Goal: Transaction & Acquisition: Purchase product/service

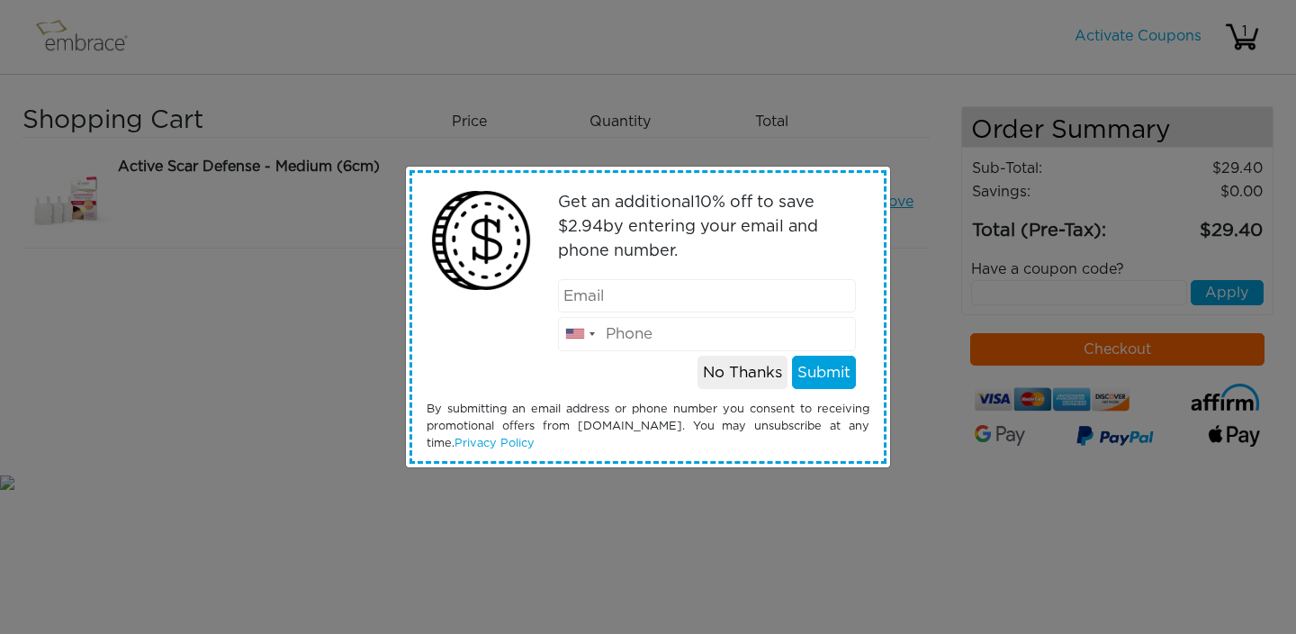
click at [744, 371] on button "No Thanks" at bounding box center [742, 372] width 90 height 34
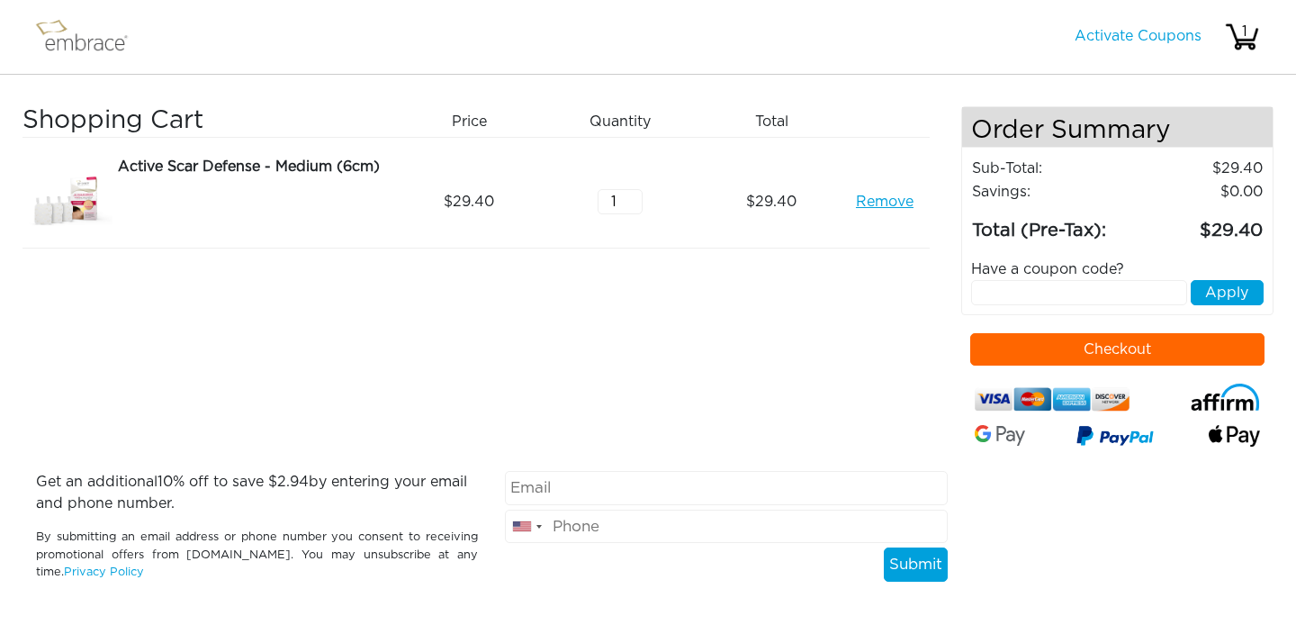
click at [98, 51] on img at bounding box center [89, 36] width 117 height 45
click at [95, 47] on img at bounding box center [89, 36] width 117 height 45
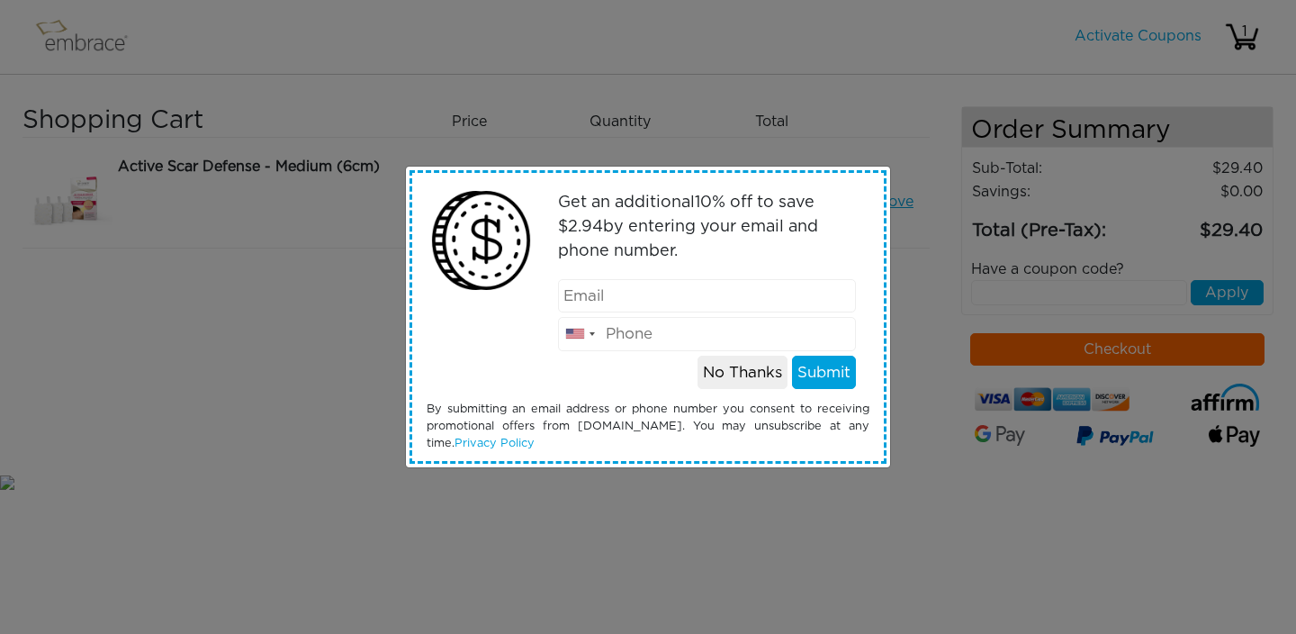
click at [754, 379] on button "No Thanks" at bounding box center [742, 372] width 90 height 34
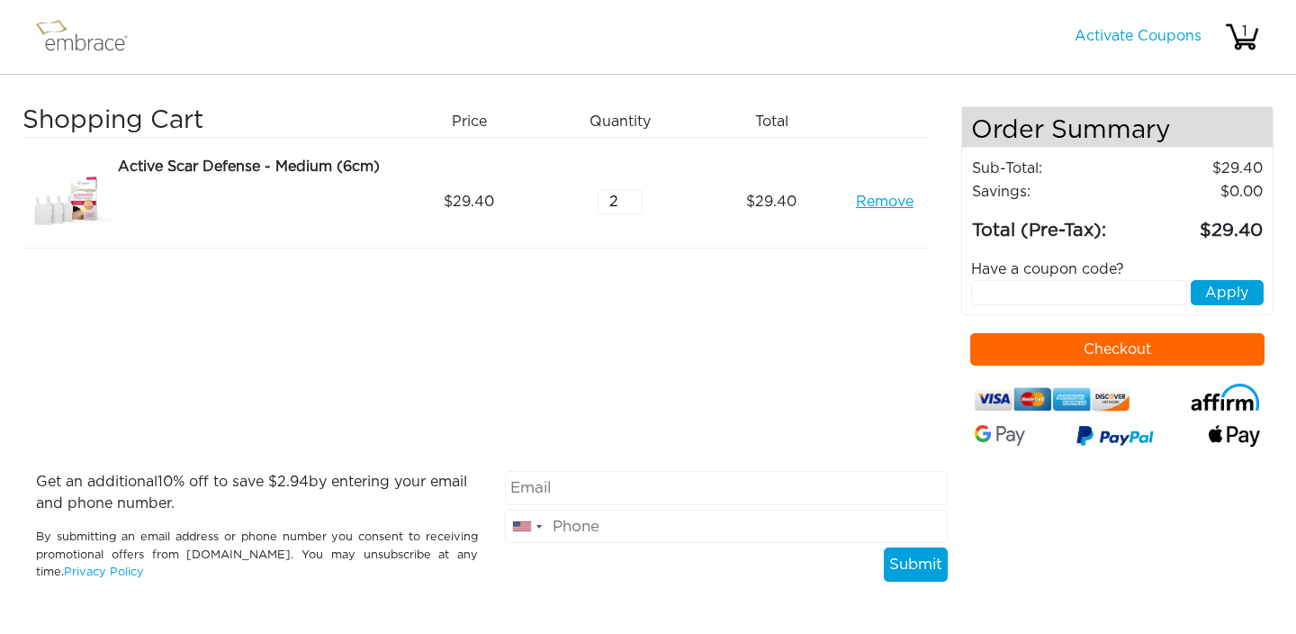
click at [633, 195] on input "2" at bounding box center [620, 201] width 45 height 25
click at [633, 195] on input "3" at bounding box center [620, 201] width 45 height 25
type input "4"
click at [633, 195] on input "4" at bounding box center [620, 201] width 45 height 25
click at [1045, 362] on button "Checkout" at bounding box center [1117, 349] width 295 height 32
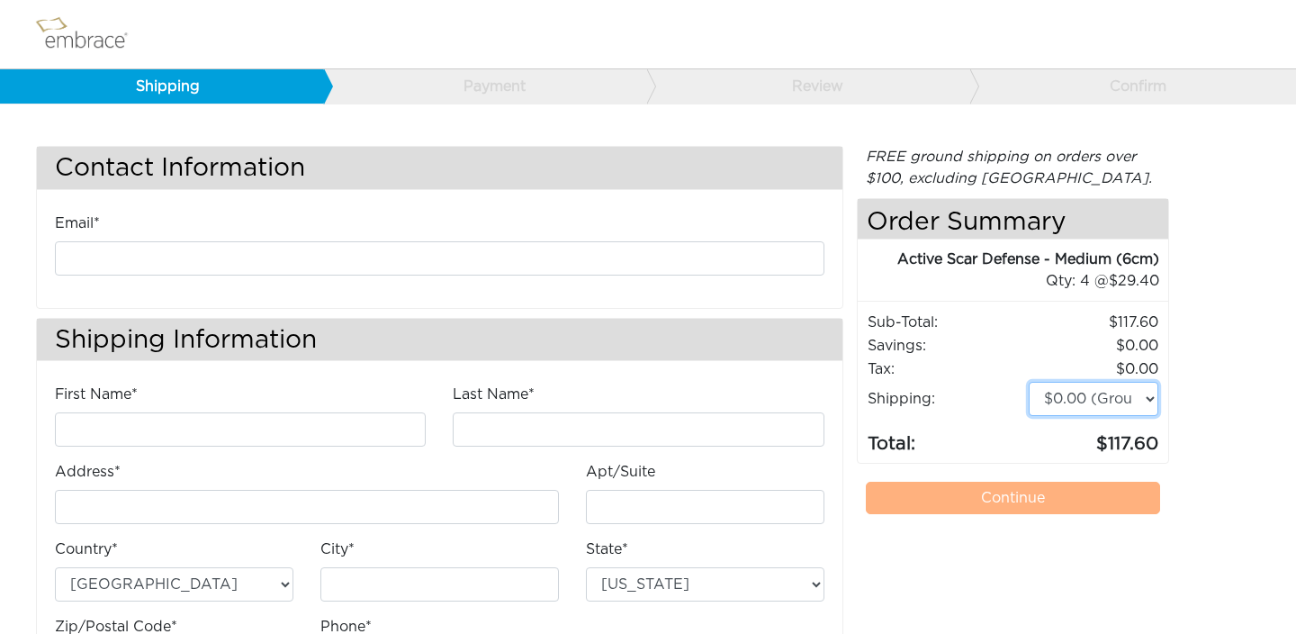
select select "3"
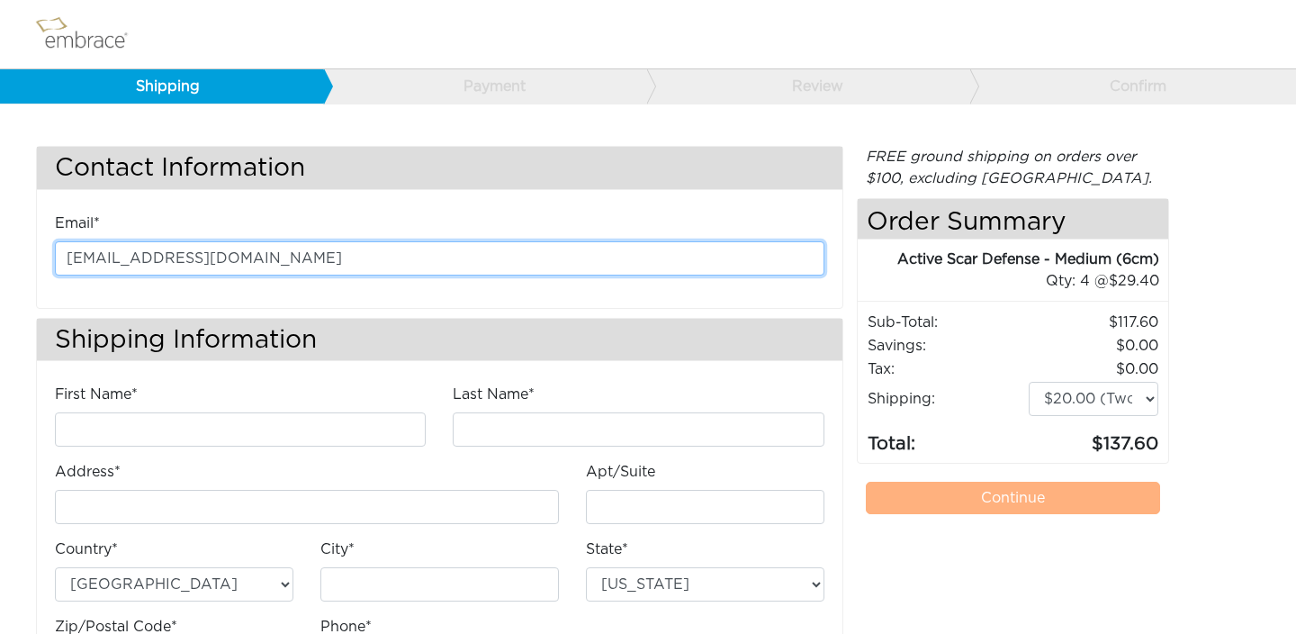
type input "[EMAIL_ADDRESS][DOMAIN_NAME]"
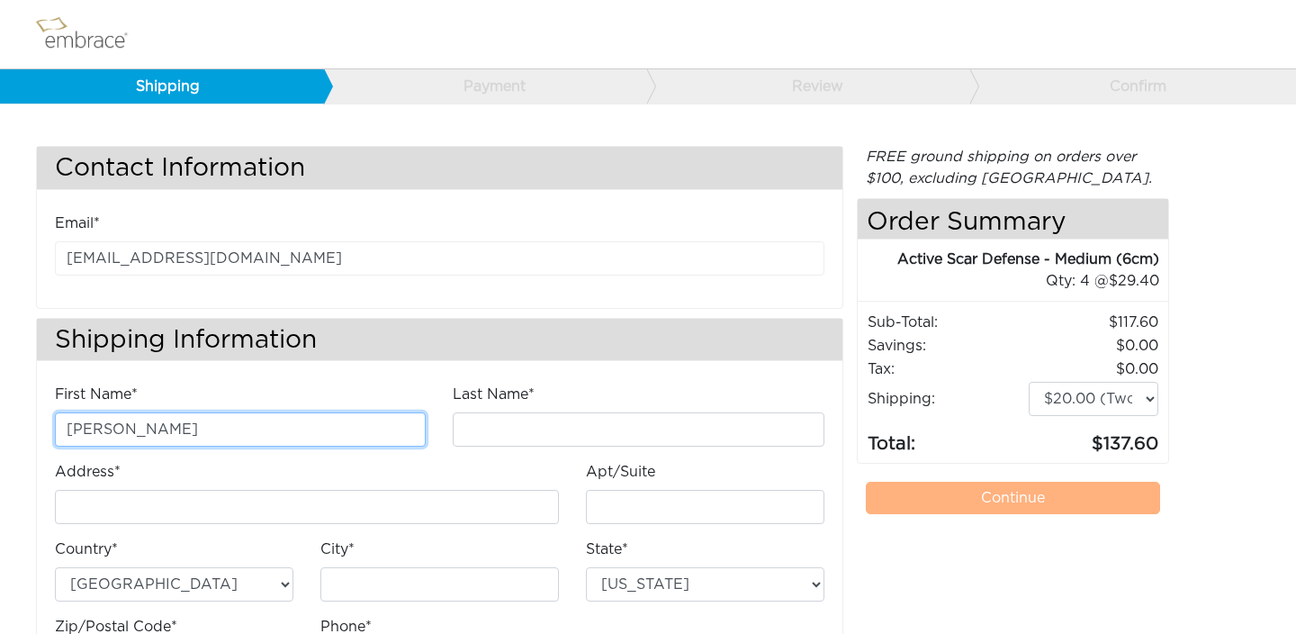
type input "[PERSON_NAME]"
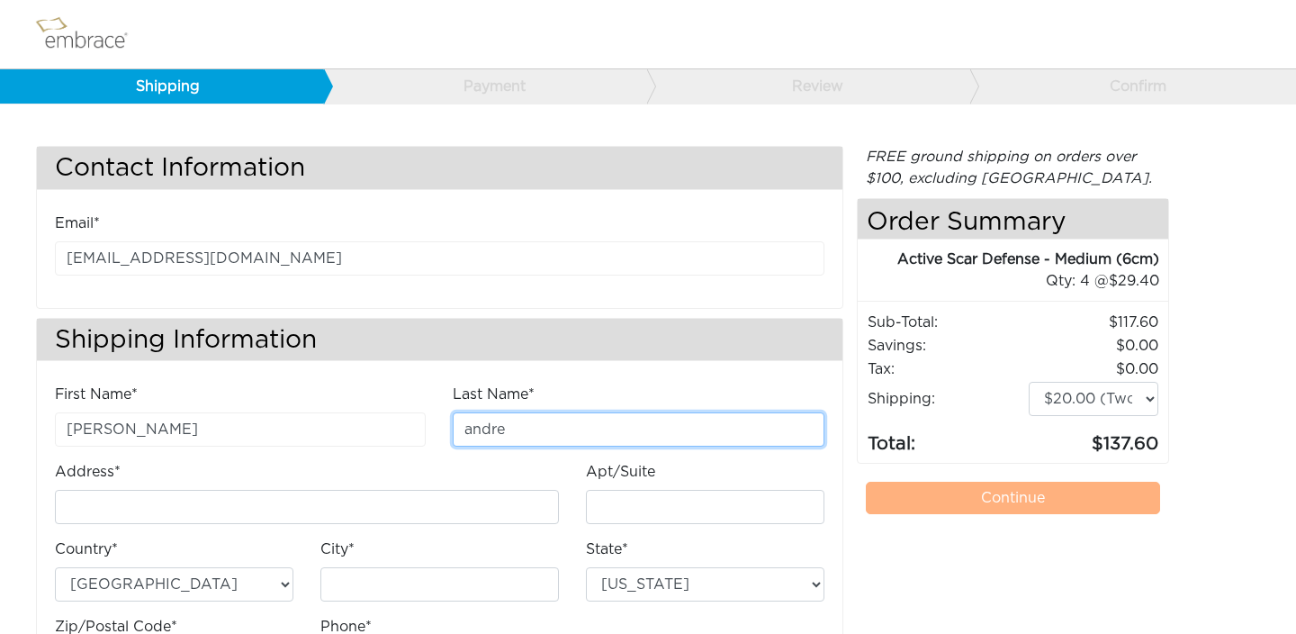
type input "andre"
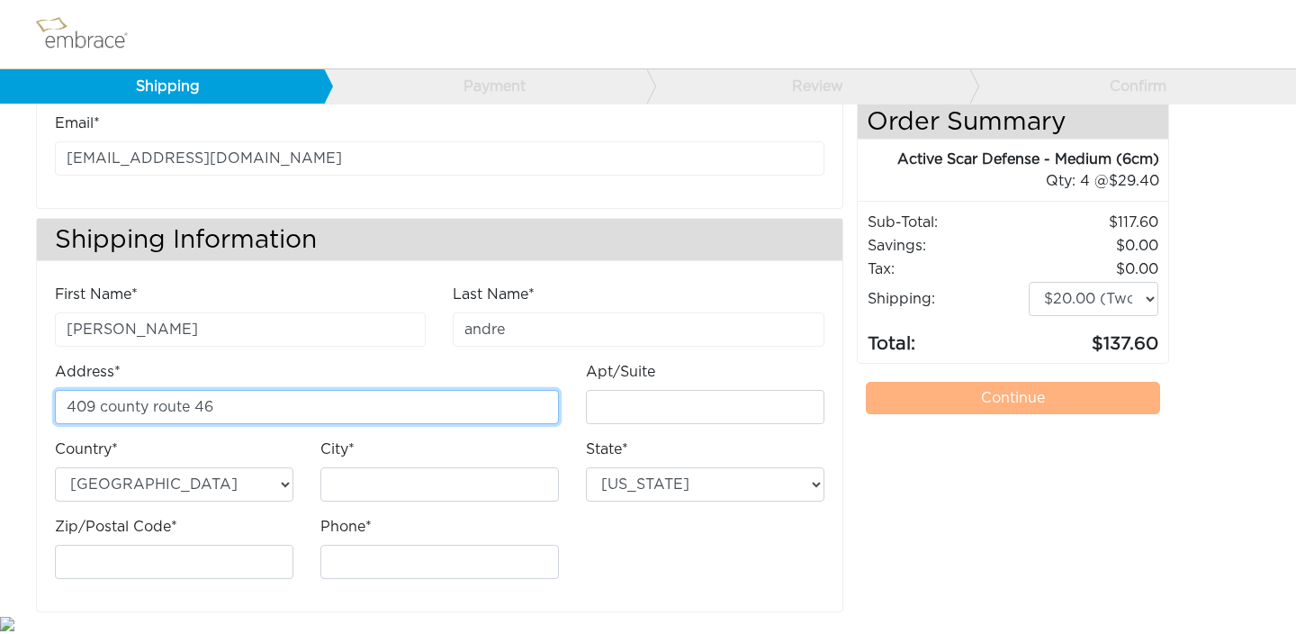
scroll to position [99, 0]
type input "409 county route 46"
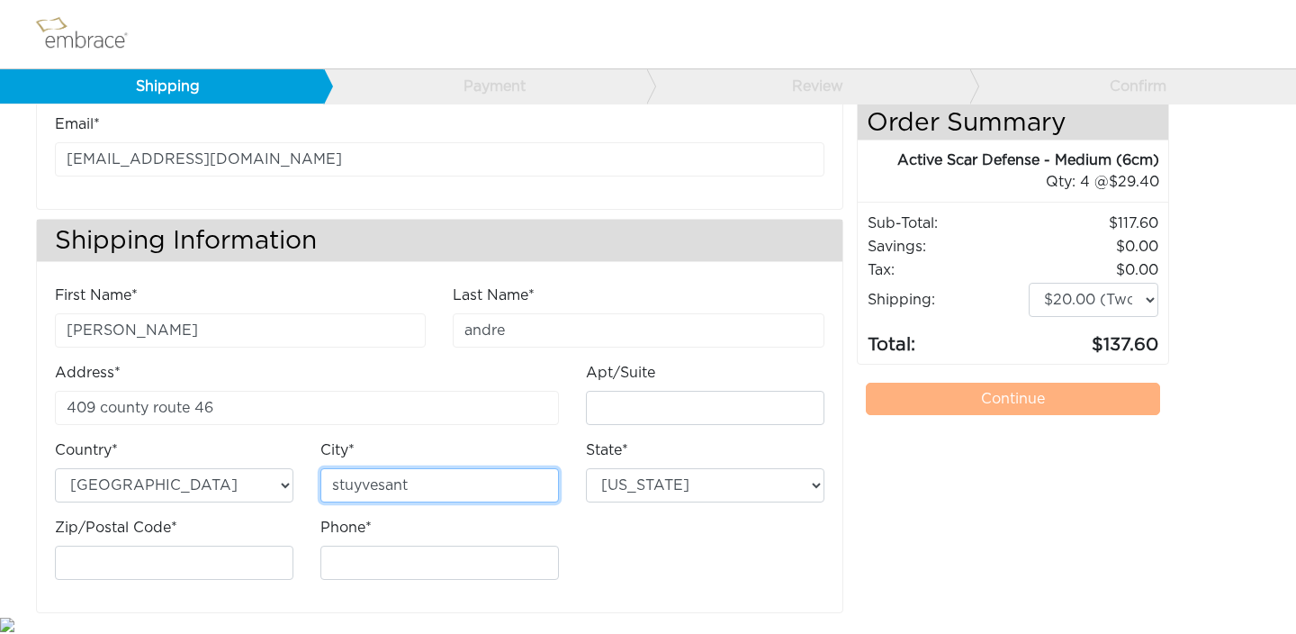
type input "stuyvesant"
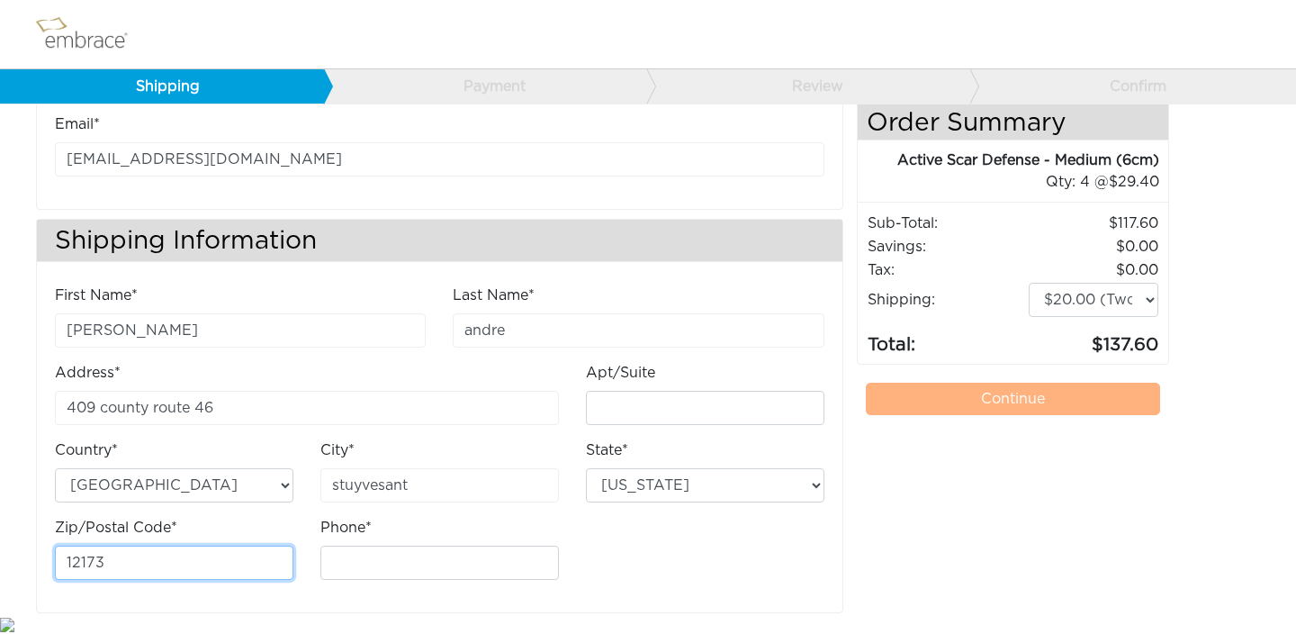
type input "12173"
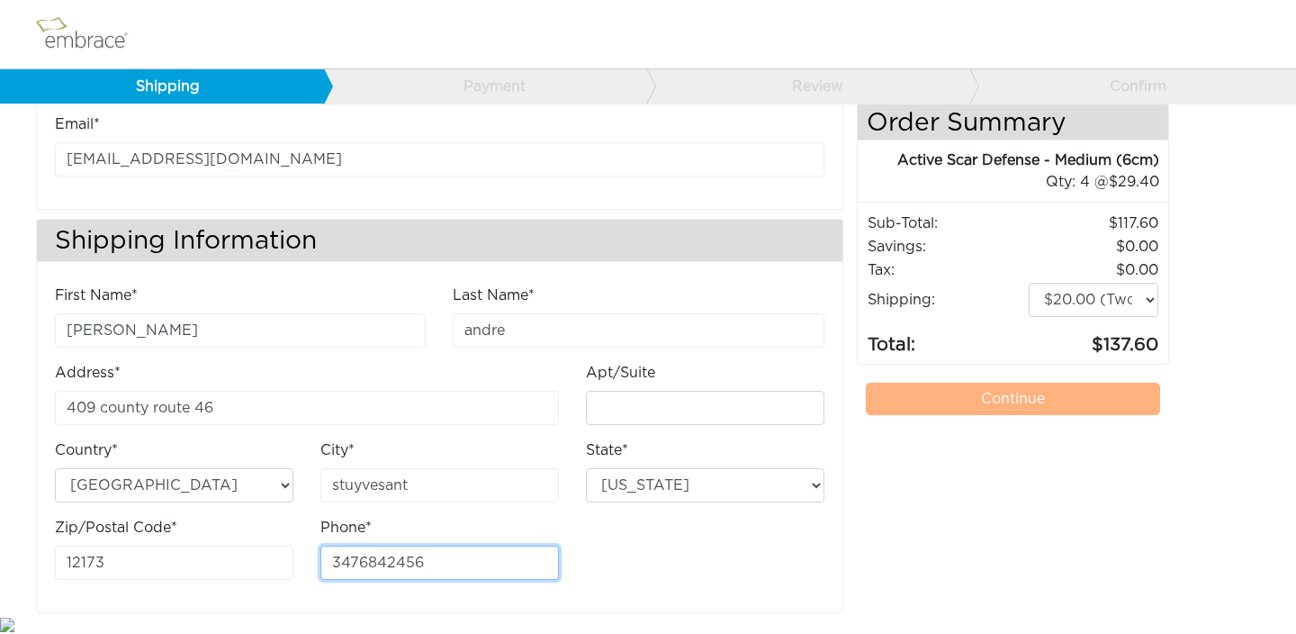
type input "3476842456"
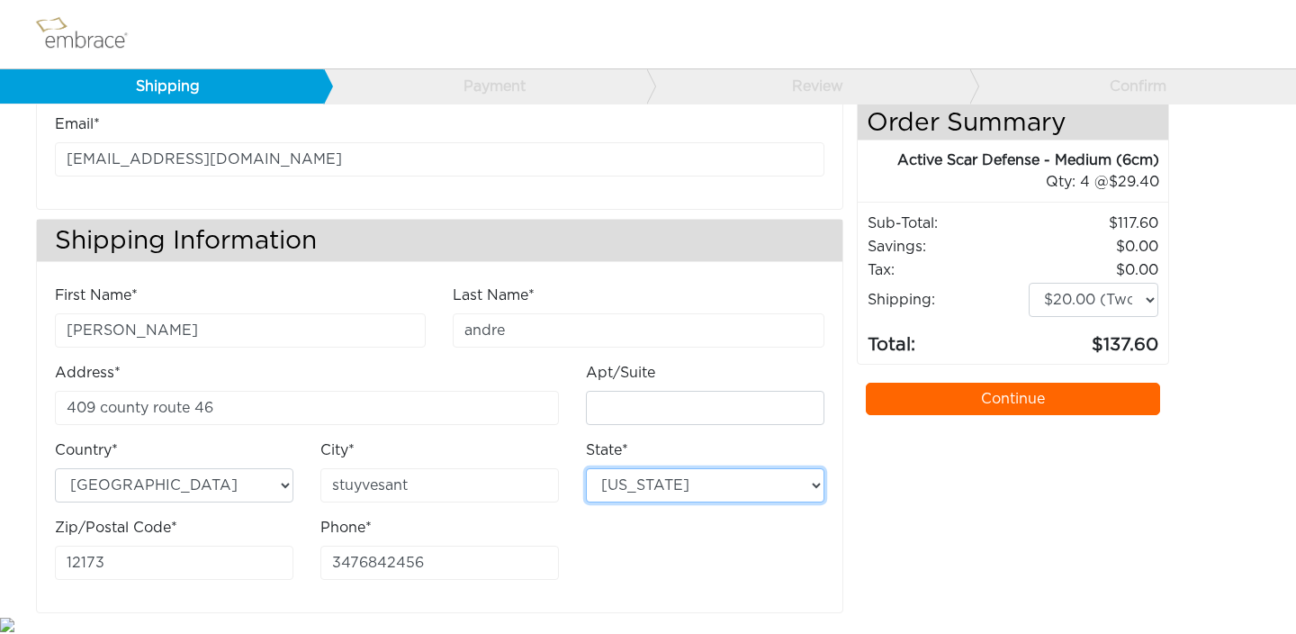
select select "NY"
click at [913, 398] on link "Continue" at bounding box center [1013, 398] width 295 height 32
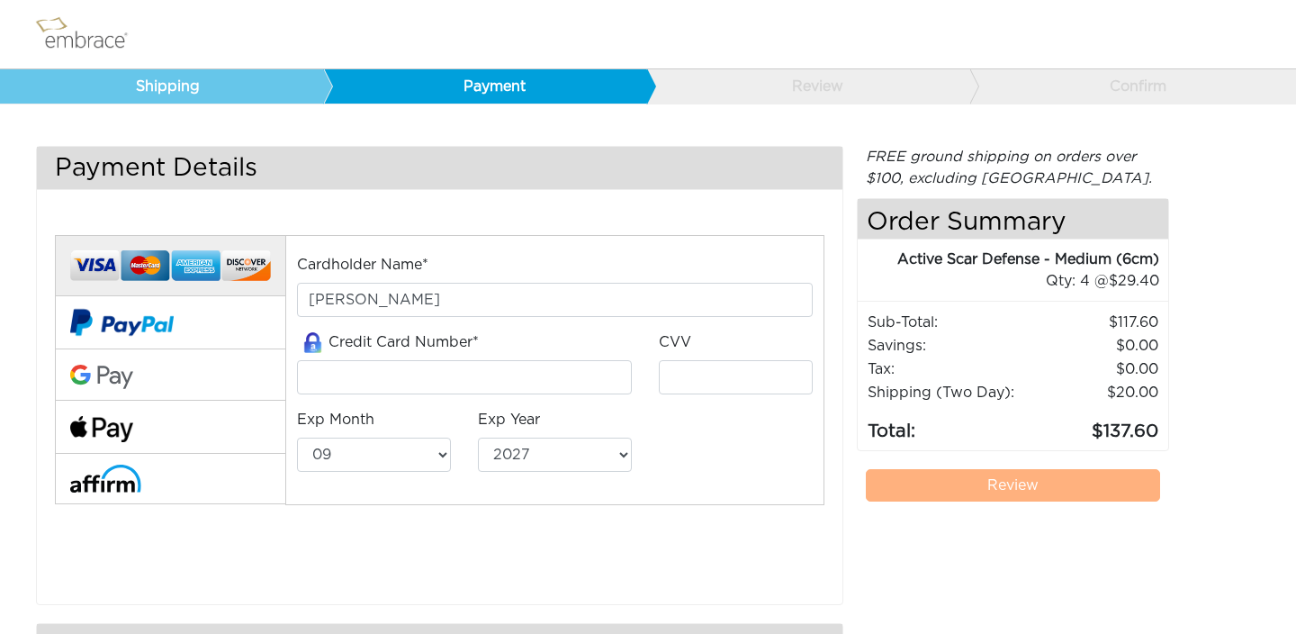
select select "9"
select select "2027"
click at [441, 373] on input "tel" at bounding box center [464, 377] width 335 height 34
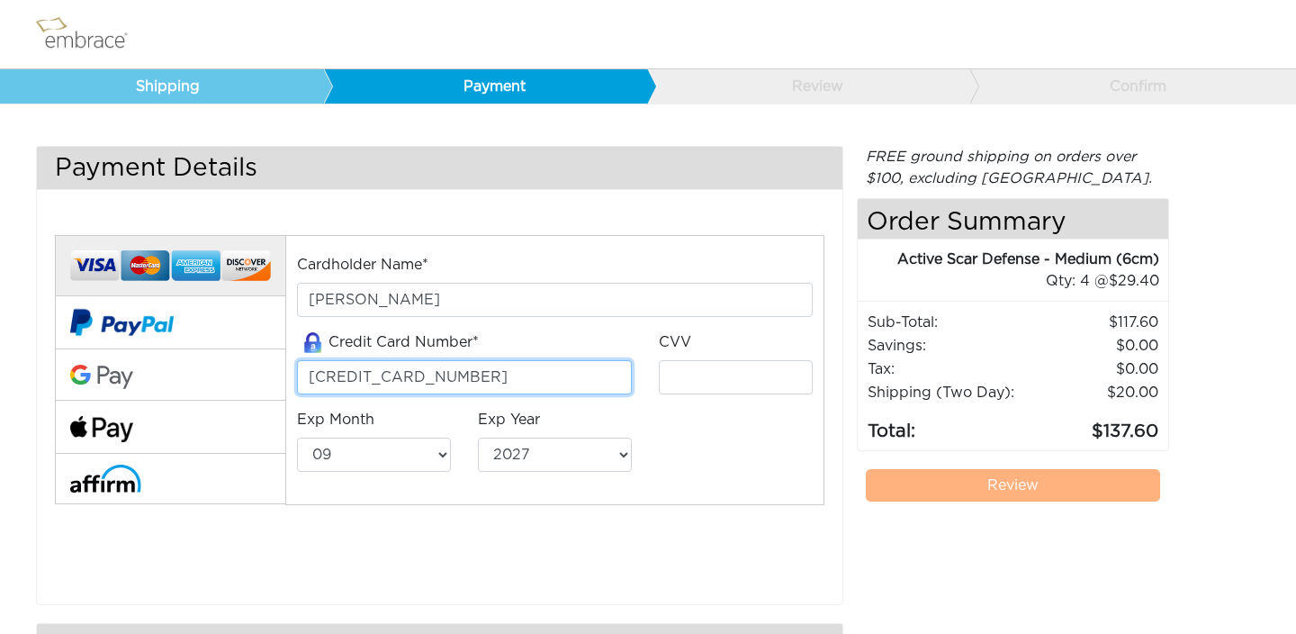
type input "373911170841008"
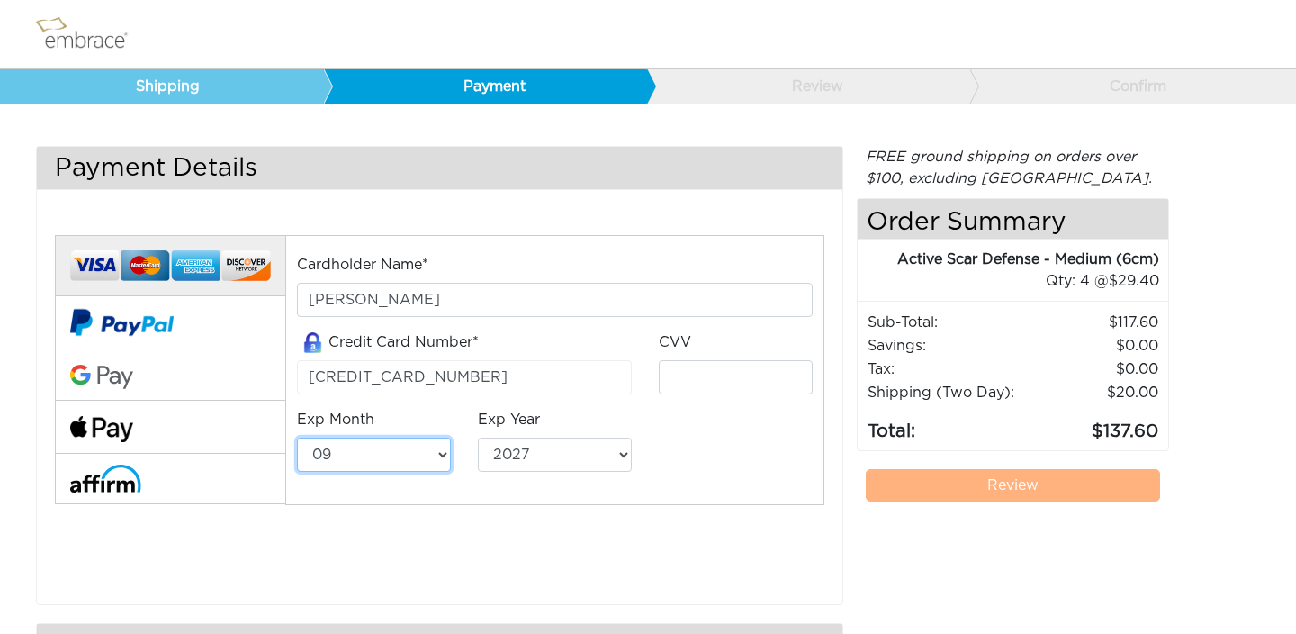
select select "6"
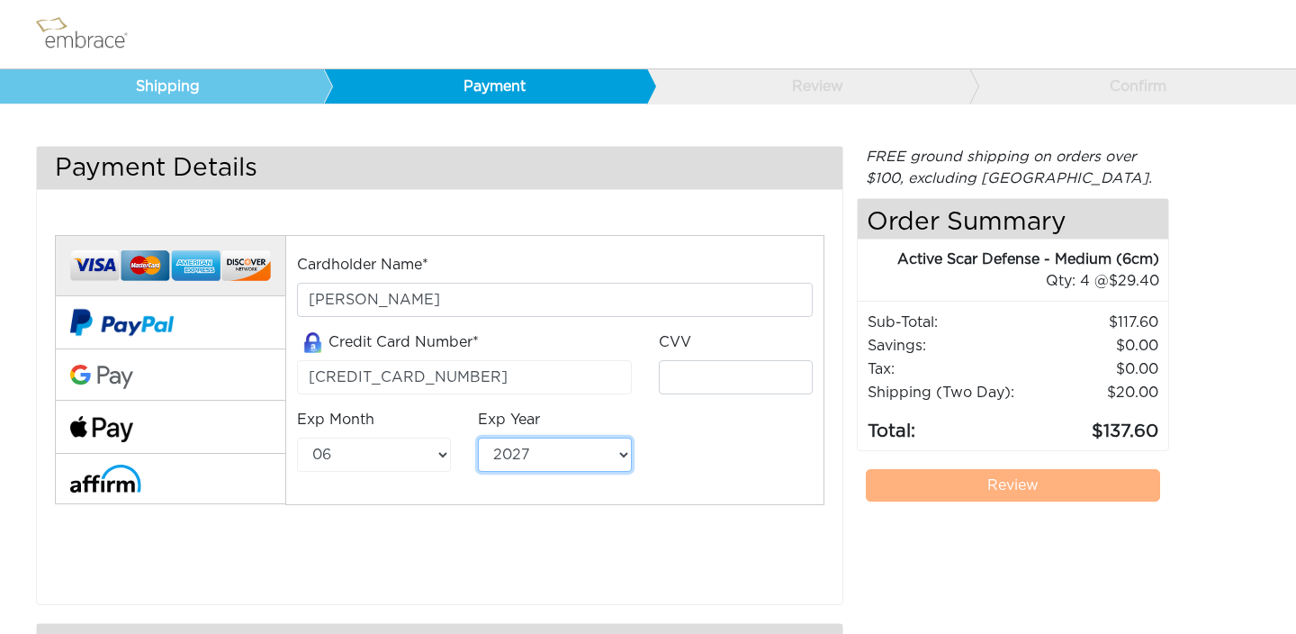
select select "2026"
click at [706, 375] on input "tel" at bounding box center [736, 377] width 154 height 34
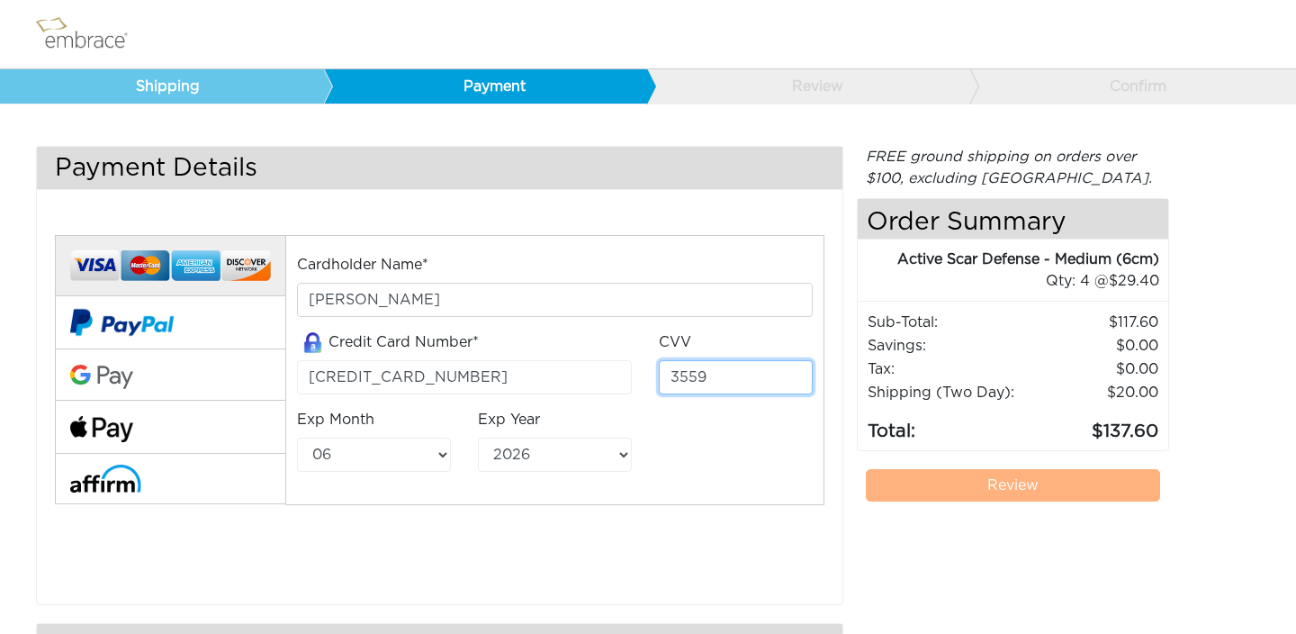
type input "3559"
click at [707, 519] on div "Cardholder Name* jennifer andre Credit Card Number* 373911170841008 CVV 3559 Ex…" at bounding box center [439, 394] width 796 height 364
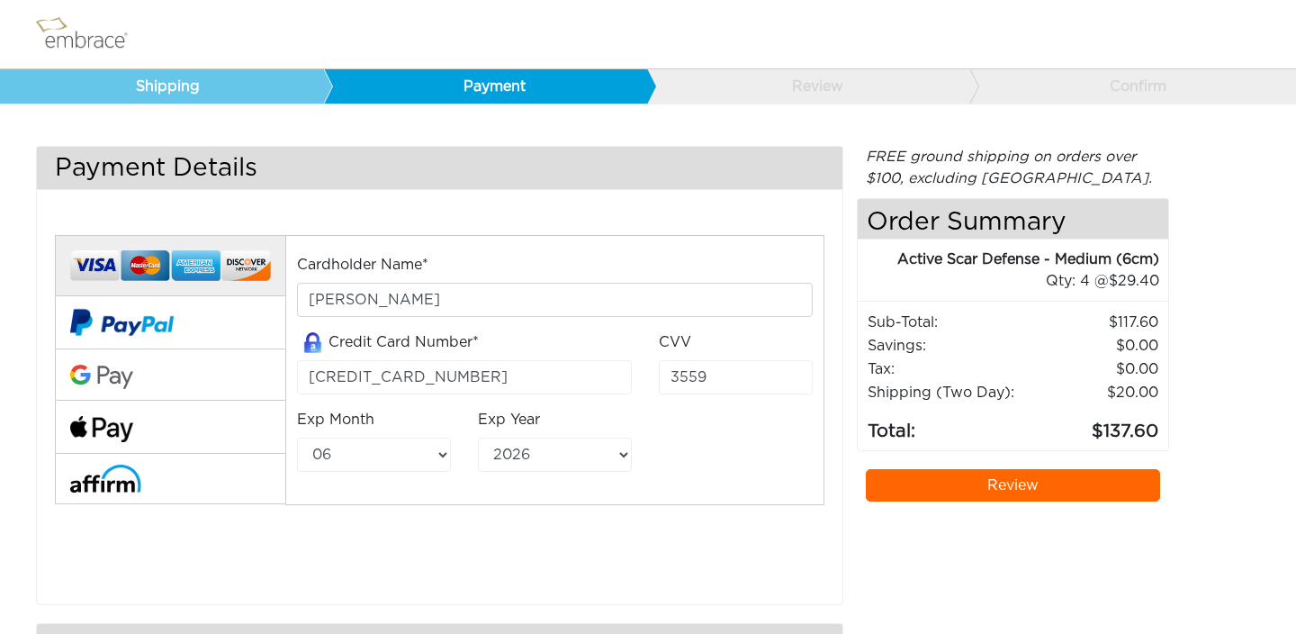
click at [950, 490] on link "Review" at bounding box center [1013, 485] width 295 height 32
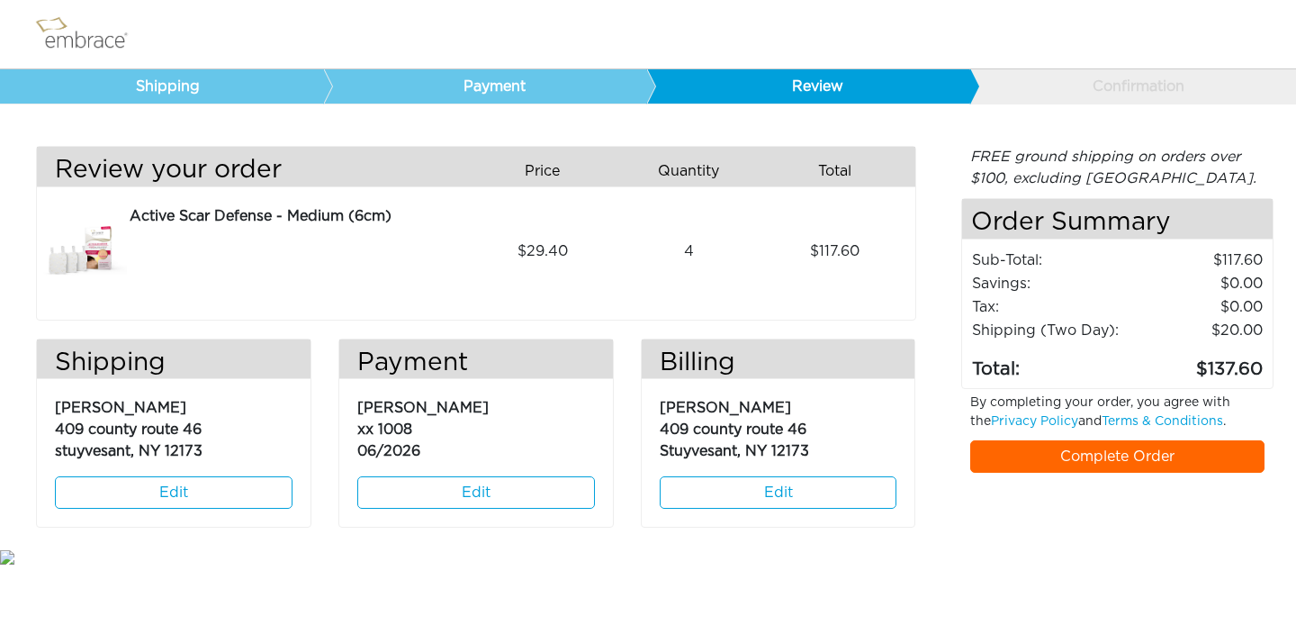
click at [1020, 453] on link "Complete Order" at bounding box center [1117, 456] width 295 height 32
